Goal: Find specific page/section: Find specific page/section

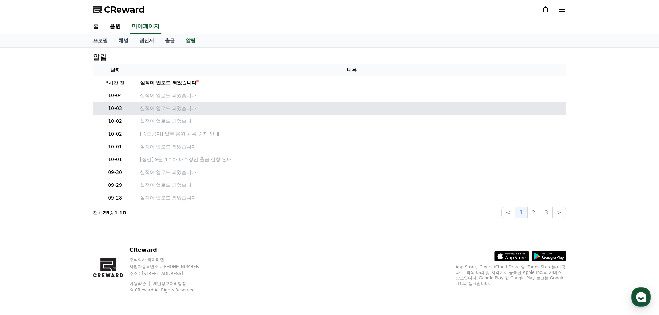
drag, startPoint x: 33, startPoint y: 139, endPoint x: 131, endPoint y: 113, distance: 101.9
click at [34, 140] on div "알림 날짜 내용 3시간 전 실적이 업로드 되었습니다 10-04 실적이 업로드 되었습니다 10-03 실적이 업로드 되었습니다 10-02 실적이 …" at bounding box center [329, 138] width 659 height 181
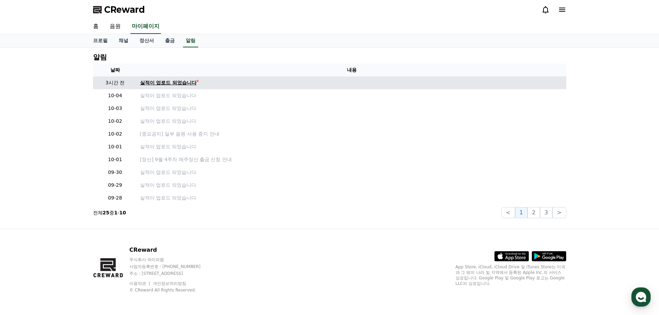
click at [173, 85] on div "실적이 업로드 되었습니다" at bounding box center [168, 82] width 57 height 7
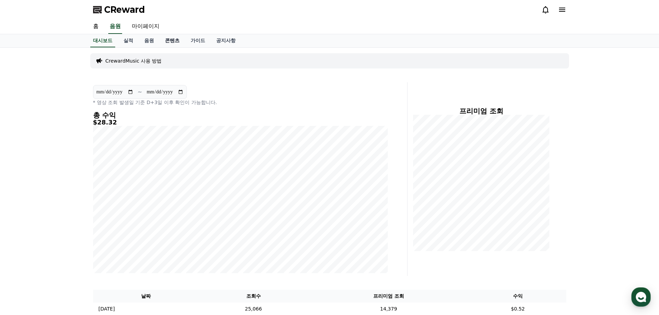
drag, startPoint x: 162, startPoint y: 40, endPoint x: 170, endPoint y: 43, distance: 8.3
click at [162, 40] on link "콘텐츠" at bounding box center [172, 40] width 26 height 13
click at [143, 41] on link "음원" at bounding box center [149, 40] width 21 height 13
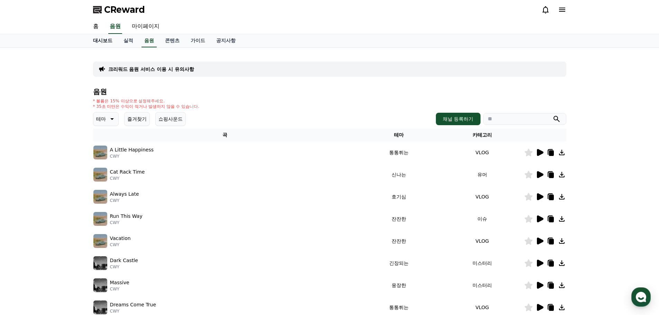
click at [95, 41] on link "대시보드" at bounding box center [103, 40] width 30 height 13
